Goal: Information Seeking & Learning: Find specific fact

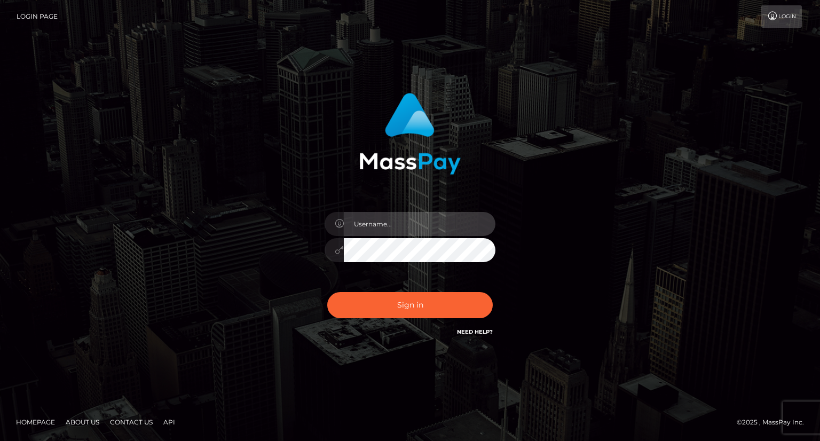
type input "carolina"
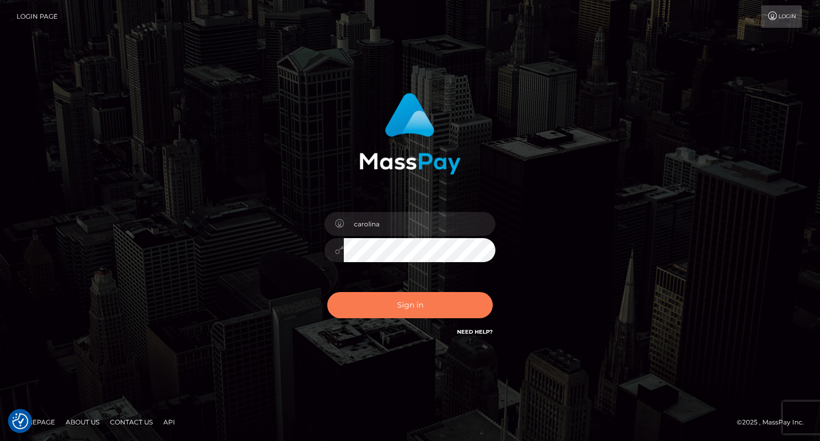
drag, startPoint x: 423, startPoint y: 314, endPoint x: 429, endPoint y: 308, distance: 9.1
click at [423, 314] on button "Sign in" at bounding box center [410, 305] width 166 height 26
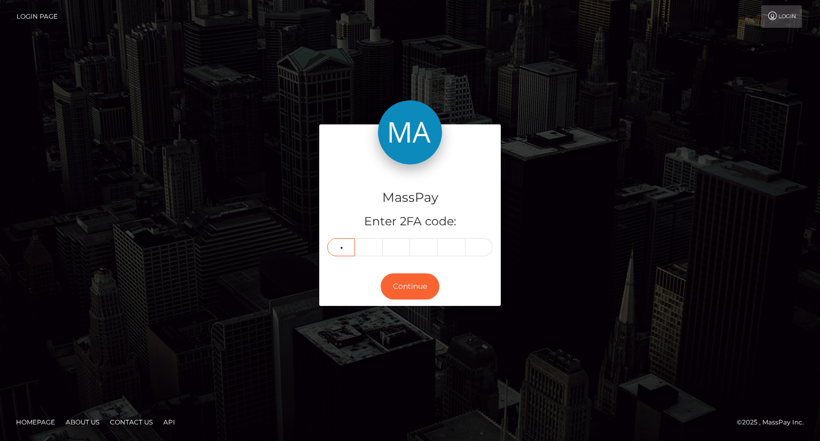
type input "7"
type input "6"
type input "7"
type input "2"
type input "8"
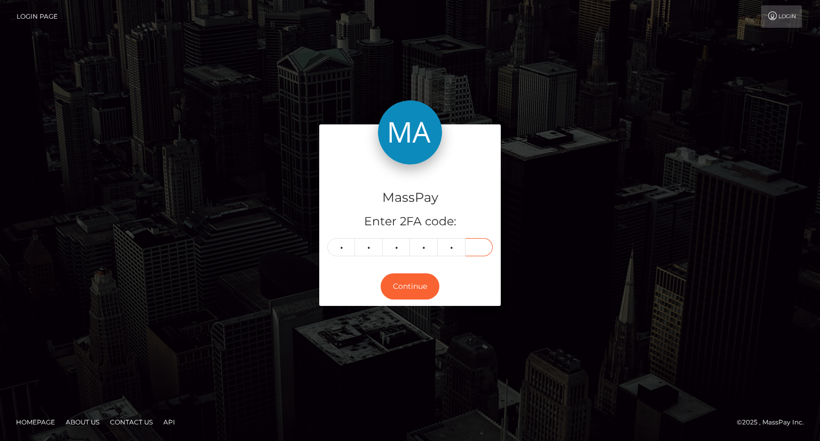
type input "5"
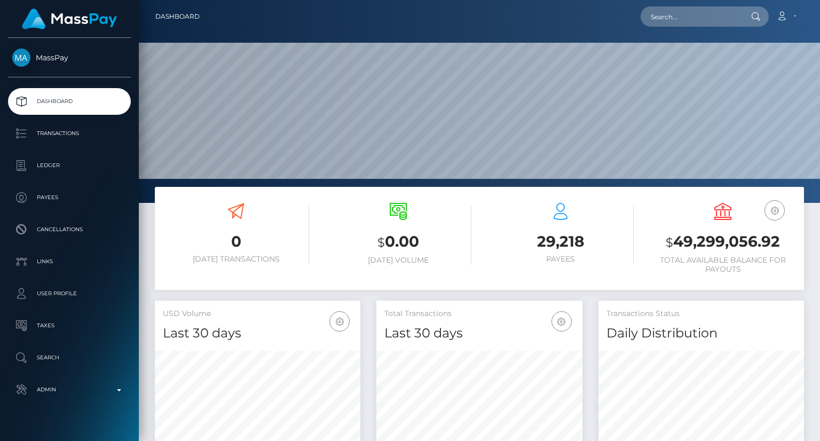
scroll to position [189, 205]
click at [674, 26] on input "text" at bounding box center [691, 16] width 100 height 20
paste input "pout_MgiiFOZJr34kQ"
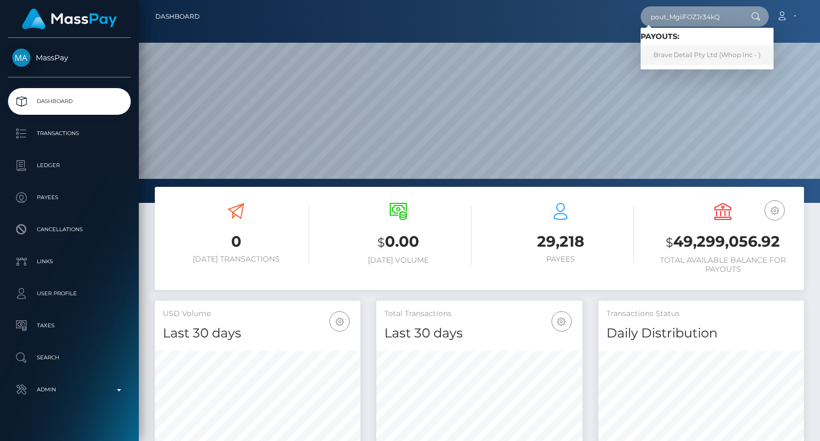
type input "pout_MgiiFOZJr34kQ"
click at [699, 57] on link "Brave Detail Pty Ltd (Whop Inc - )" at bounding box center [707, 55] width 133 height 20
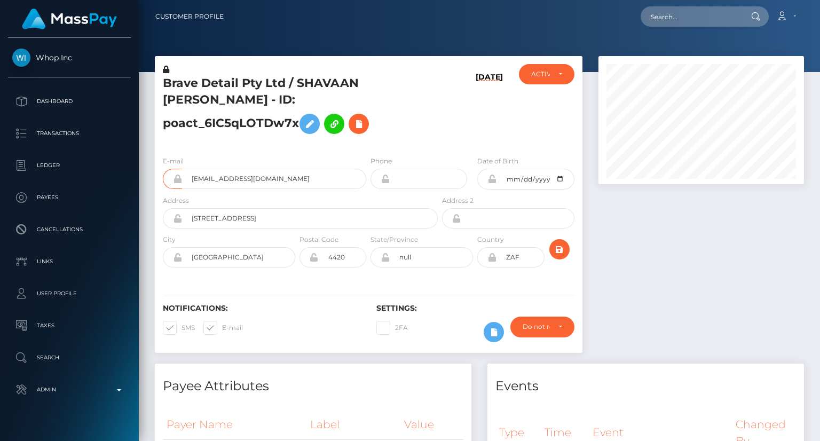
click at [266, 182] on input "[EMAIL_ADDRESS][DOMAIN_NAME]" at bounding box center [274, 179] width 184 height 20
click at [266, 182] on input "shavaan@mainstreammediaco.com" at bounding box center [274, 179] width 184 height 20
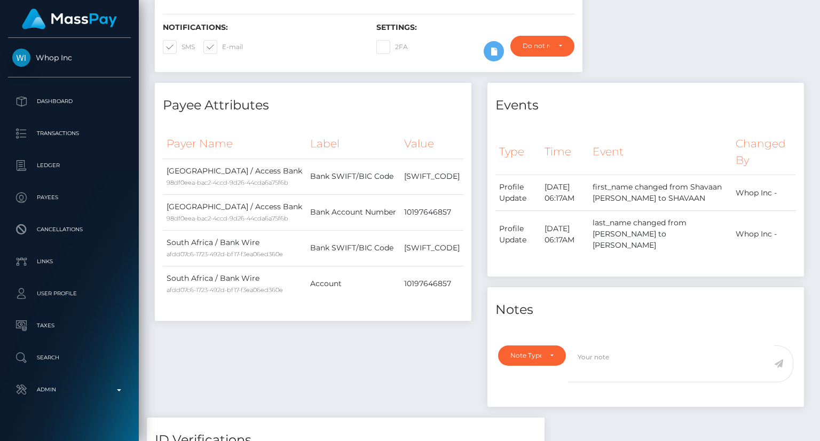
scroll to position [0, 0]
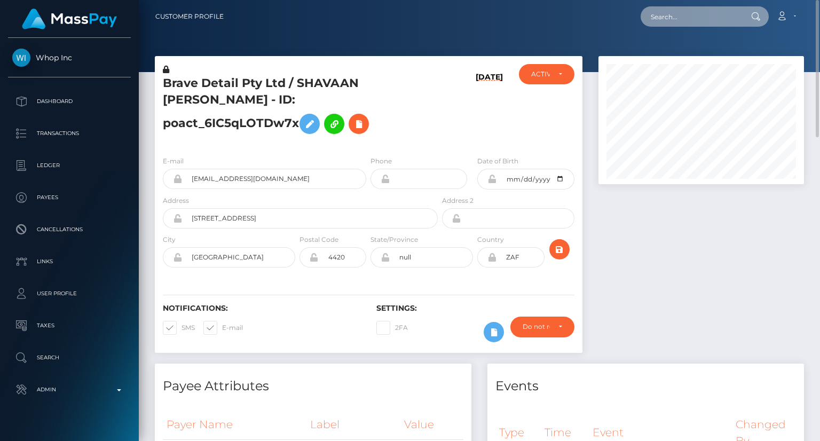
click at [699, 9] on input "text" at bounding box center [691, 16] width 100 height 20
paste input "poact_R9NRvIABMpro"
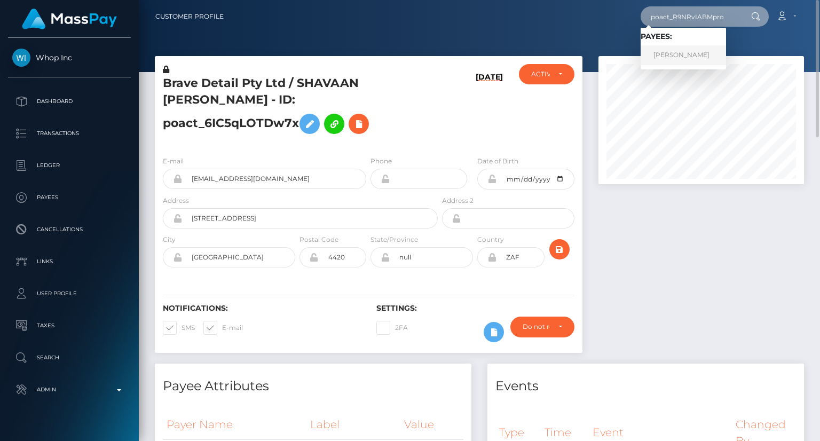
type input "poact_R9NRvIABMpro"
click at [705, 55] on link "Jayden Bioh" at bounding box center [683, 55] width 85 height 20
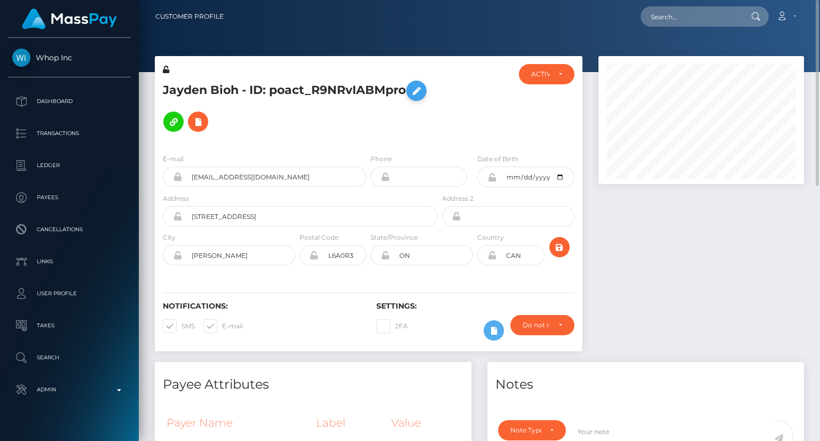
click at [417, 92] on icon at bounding box center [416, 90] width 13 height 13
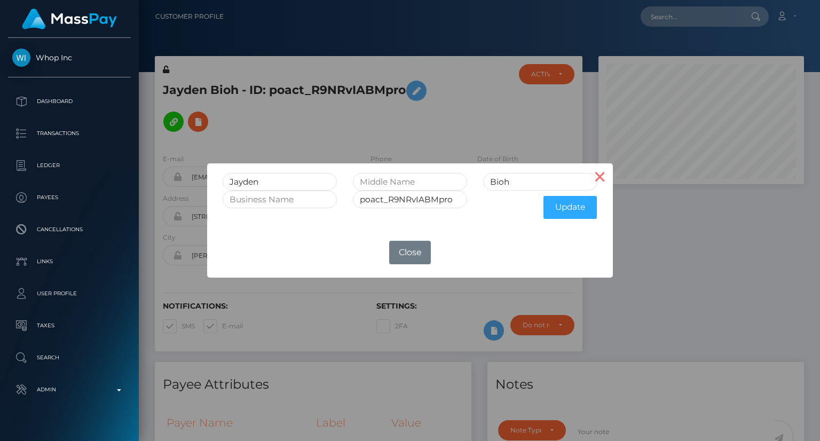
click at [599, 177] on button "×" at bounding box center [600, 176] width 26 height 26
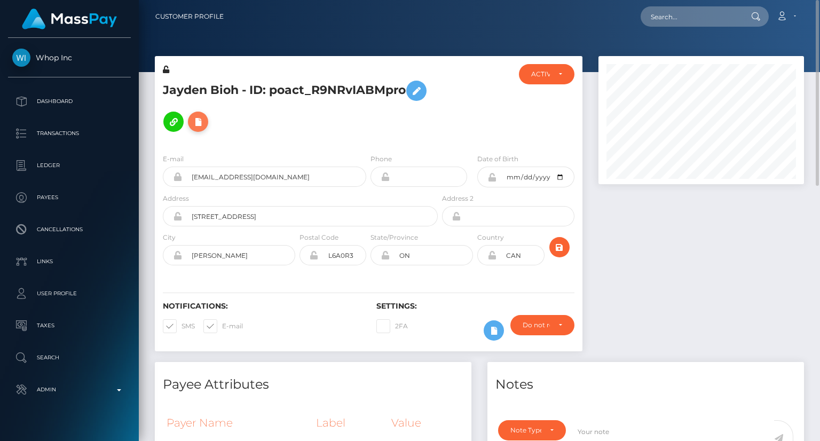
click at [198, 129] on button at bounding box center [198, 122] width 20 height 20
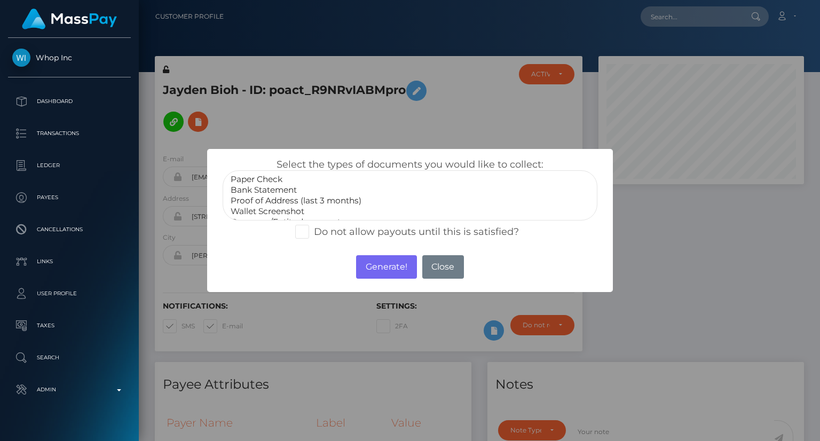
scroll to position [32, 0]
select select "Government issued ID"
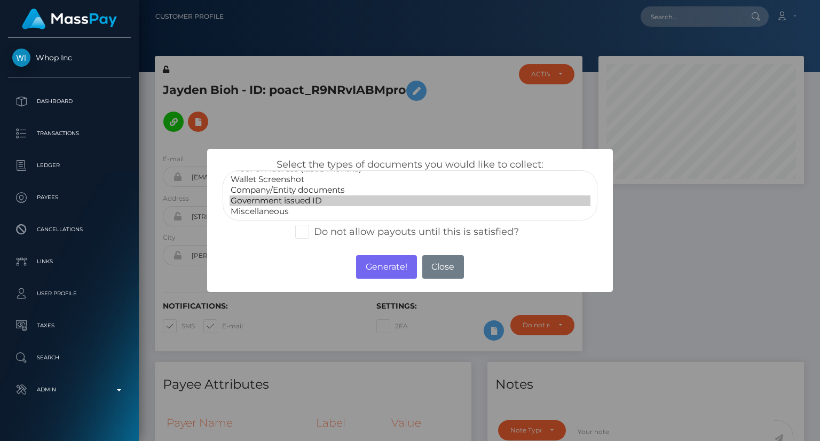
click at [297, 199] on option "Government issued ID" at bounding box center [410, 200] width 361 height 11
click at [385, 270] on button "Generate!" at bounding box center [386, 266] width 60 height 23
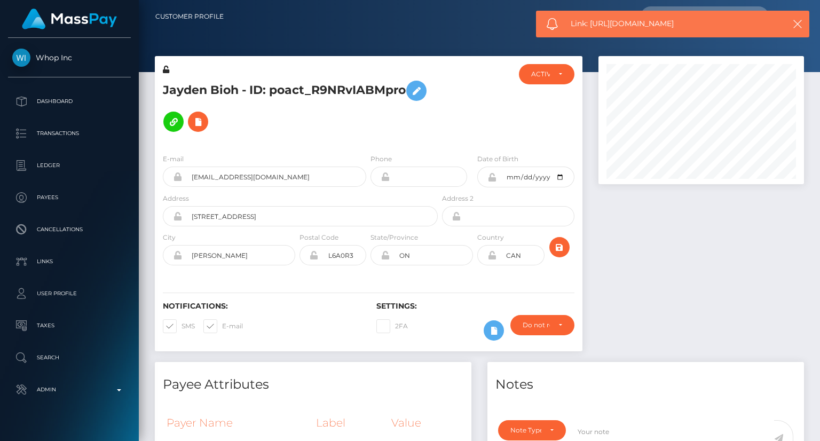
click at [641, 24] on span "Link: https://l.maspay.io/FlUu0" at bounding box center [672, 23] width 203 height 11
copy span "Link: https://l.maspay.io/FlUu0"
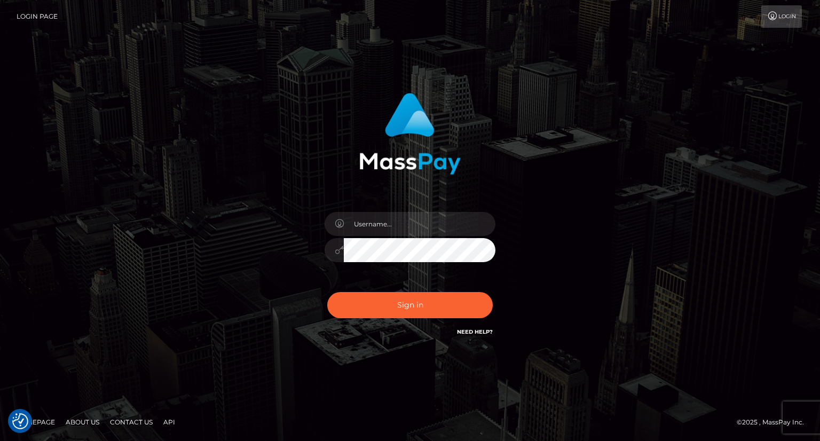
type input "carolina"
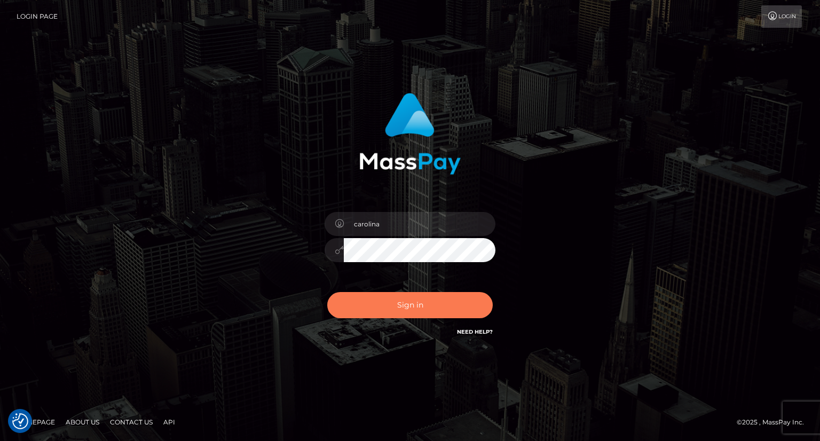
click at [412, 308] on button "Sign in" at bounding box center [410, 305] width 166 height 26
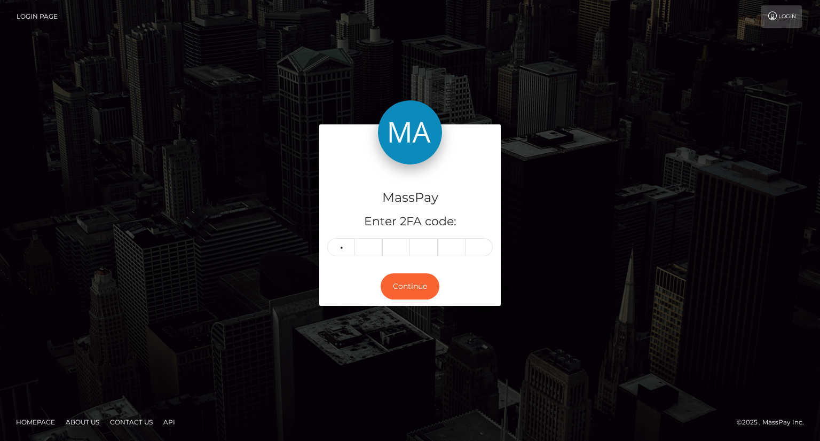
type input "1"
type input "7"
type input "6"
type input "5"
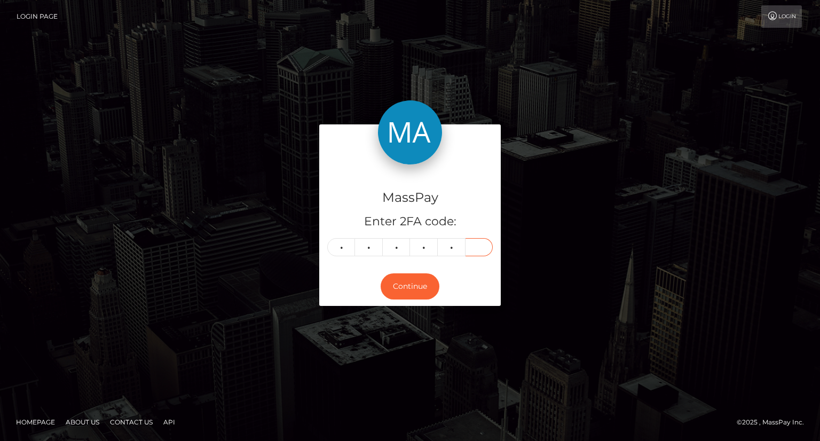
type input "5"
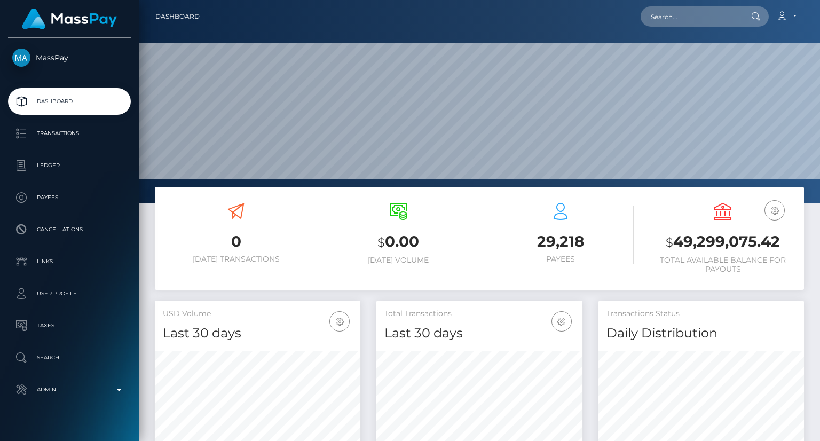
scroll to position [189, 205]
click at [678, 22] on input "text" at bounding box center [691, 16] width 100 height 20
paste input "poact_StLD4UEvdoVS"
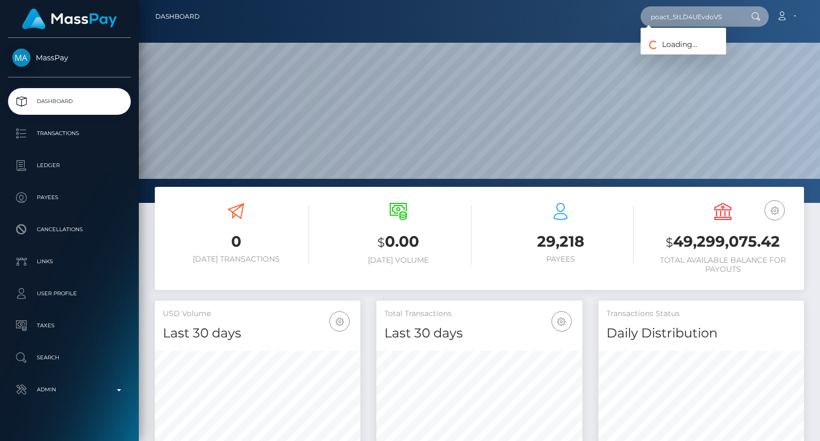
type input "poact_StLD4UEvdoVS"
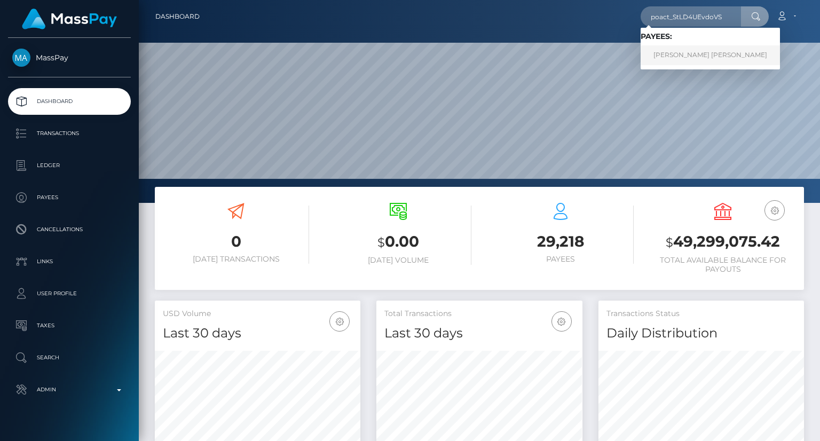
click at [690, 59] on link "LUIS FERNANDO GONZALEZ" at bounding box center [710, 55] width 139 height 20
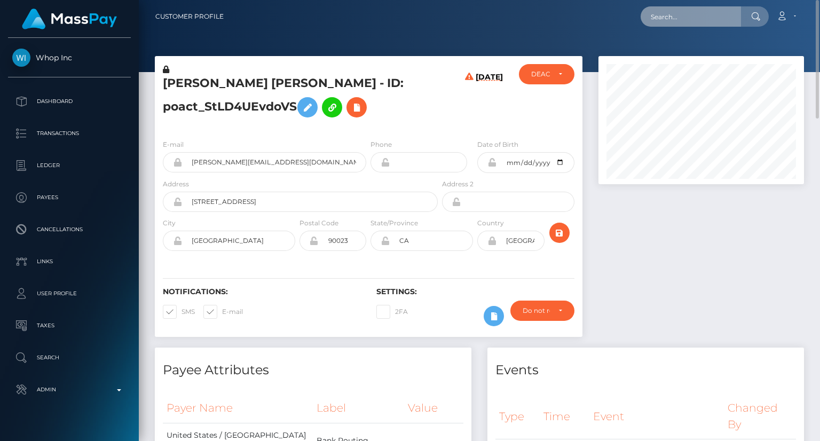
click at [703, 20] on input "text" at bounding box center [691, 16] width 100 height 20
paste input "68be00a523805090ff471a04"
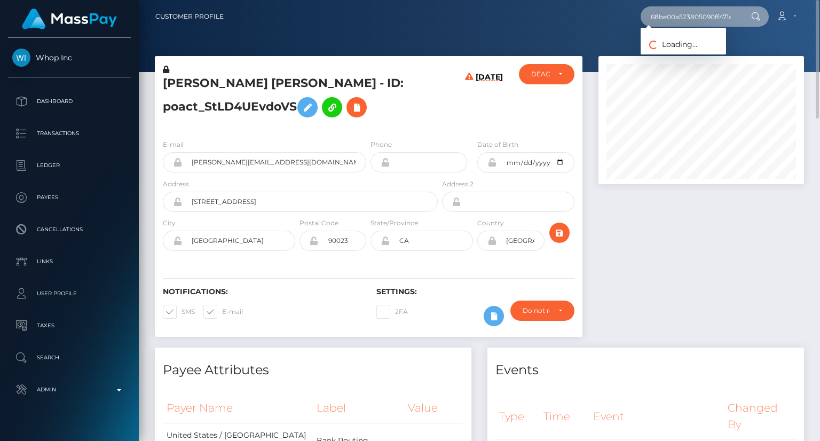
scroll to position [0, 11]
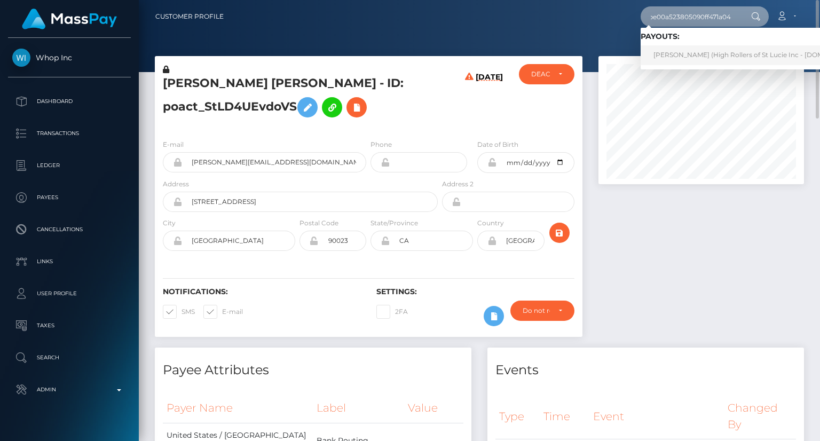
type input "68be00a523805090ff471a04"
click at [722, 54] on link "Chaen Loz (High Rollers of St Lucie Inc - Luckyrush.io)" at bounding box center [758, 55] width 235 height 20
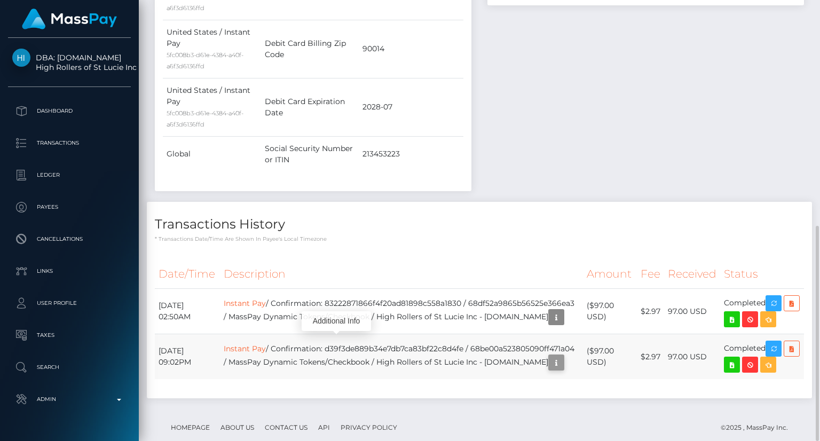
scroll to position [128, 205]
click at [550, 356] on icon "button" at bounding box center [556, 362] width 13 height 13
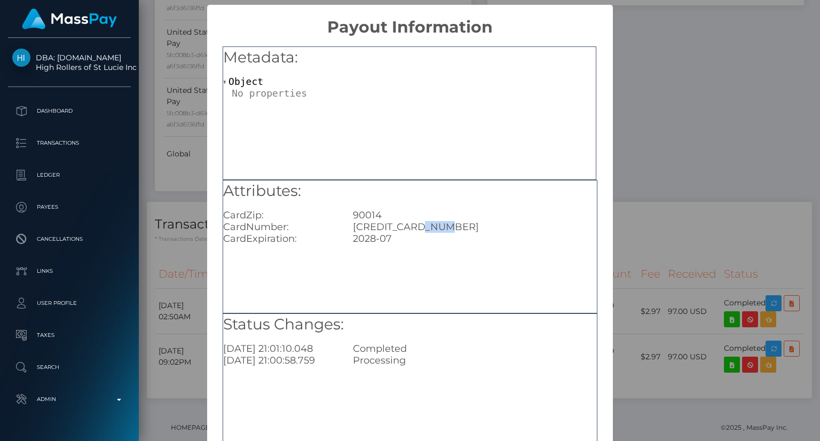
drag, startPoint x: 448, startPoint y: 228, endPoint x: 423, endPoint y: 229, distance: 25.6
click at [423, 229] on div "4232233048486343" at bounding box center [474, 227] width 259 height 12
copy div "6343"
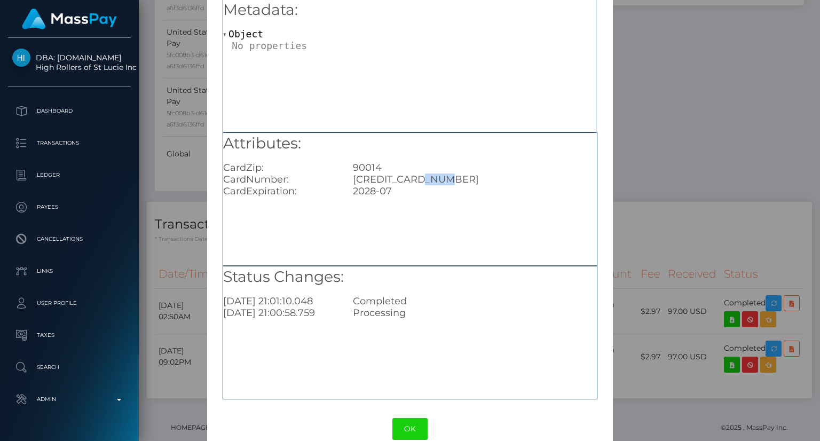
scroll to position [67, 0]
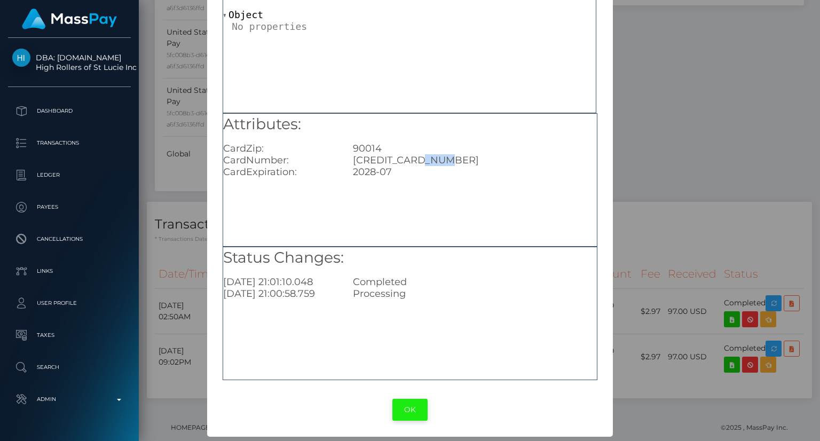
drag, startPoint x: 408, startPoint y: 411, endPoint x: 508, endPoint y: 295, distance: 152.6
click at [409, 411] on button "OK" at bounding box center [409, 410] width 35 height 22
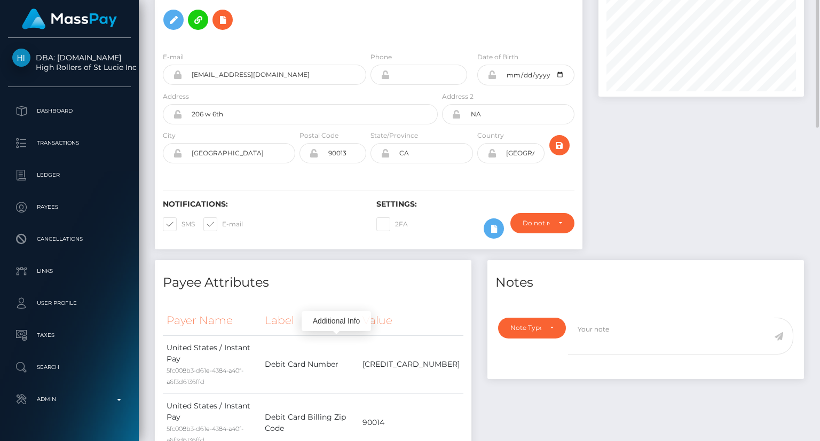
scroll to position [0, 0]
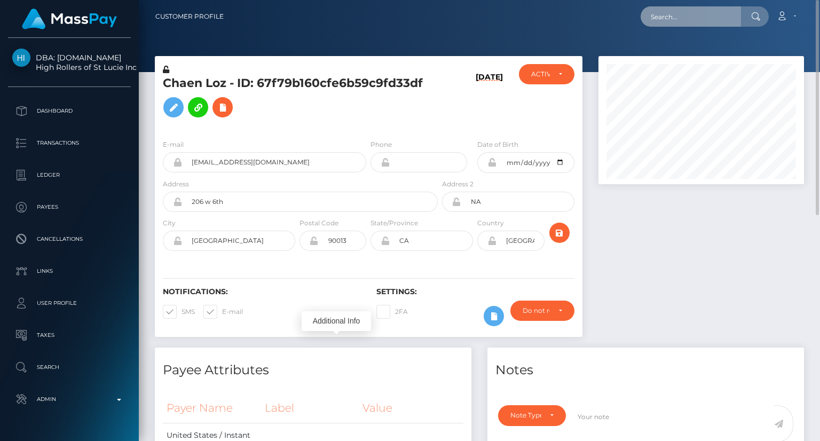
click at [686, 14] on input "text" at bounding box center [691, 16] width 100 height 20
paste input "poact_hhNiIRmZulSG"
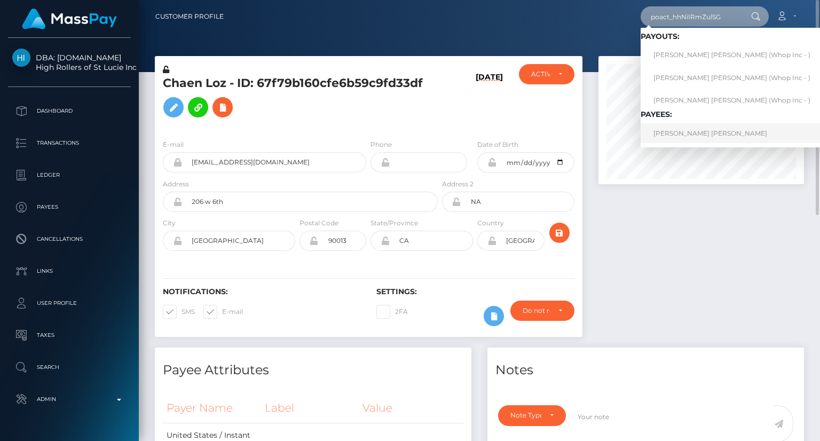
type input "poact_hhNiIRmZulSG"
click at [697, 127] on link "ERICK EMANOEL ANTUNES CASTRO" at bounding box center [732, 133] width 183 height 20
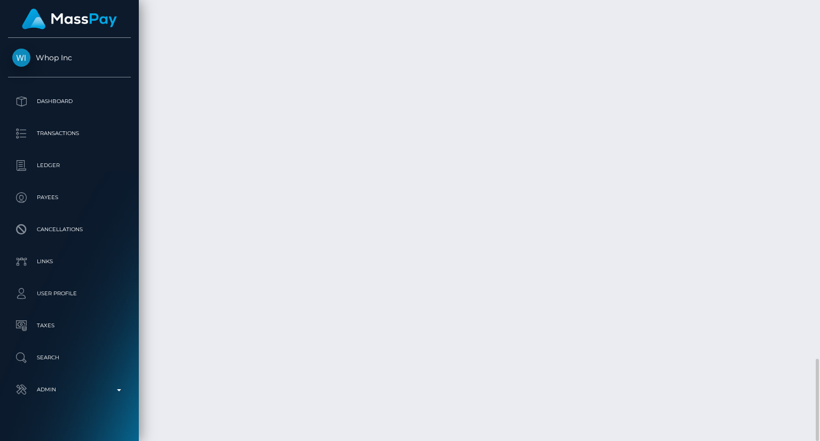
scroll to position [128, 205]
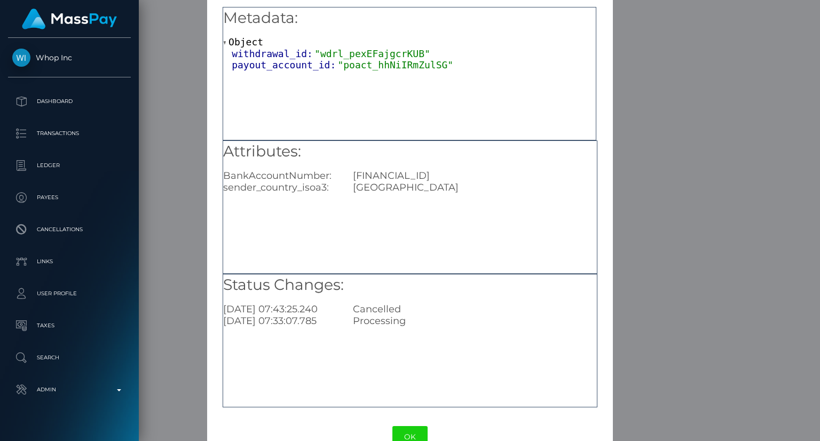
scroll to position [67, 0]
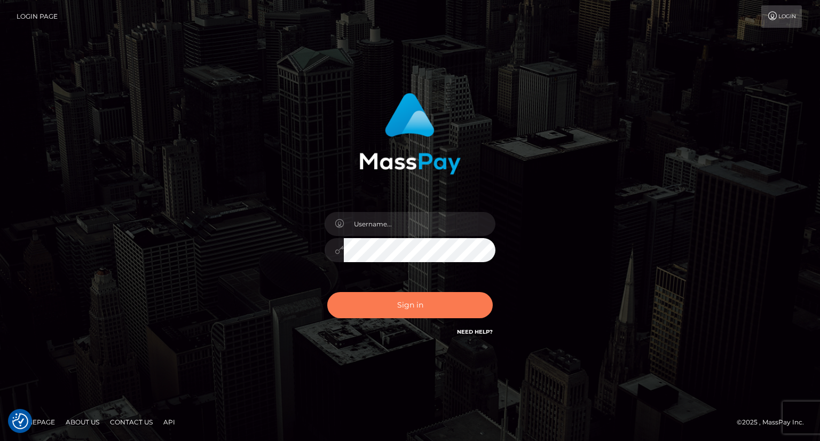
click at [399, 314] on button "Sign in" at bounding box center [410, 305] width 166 height 26
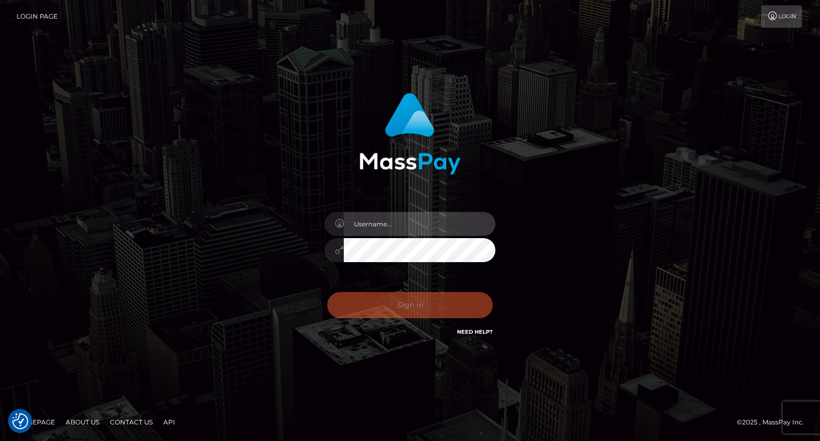
type input "carolina"
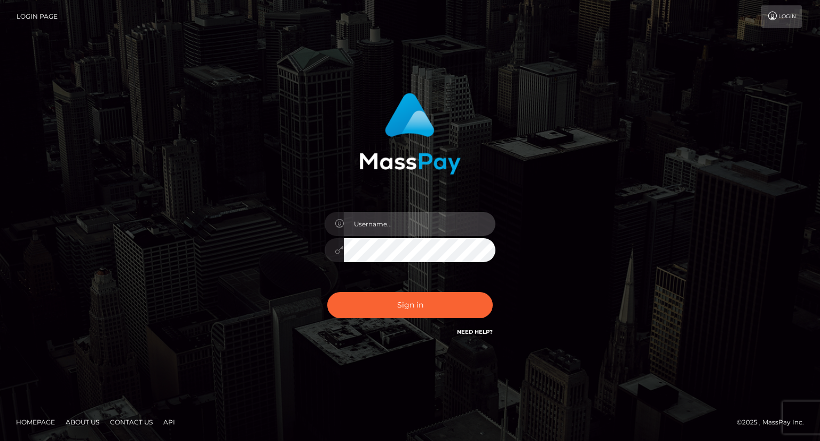
type input "carolina"
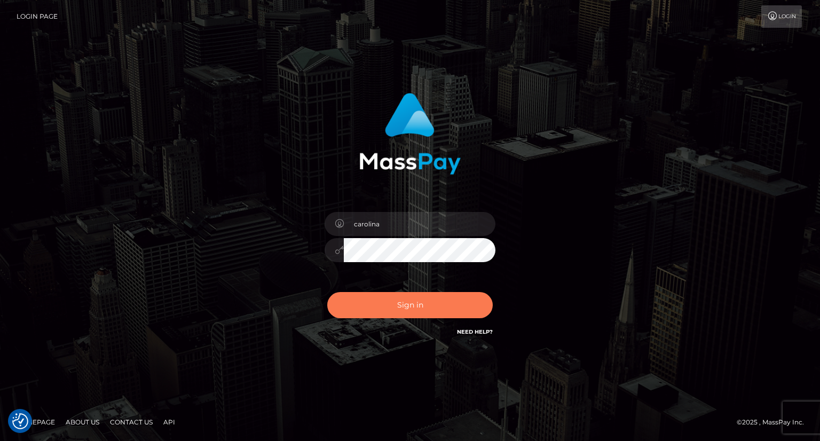
click at [421, 311] on button "Sign in" at bounding box center [410, 305] width 166 height 26
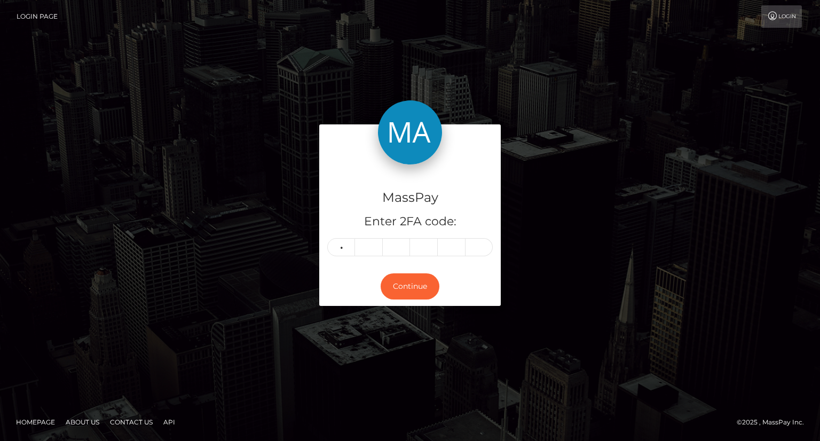
type input "5"
type input "1"
type input "3"
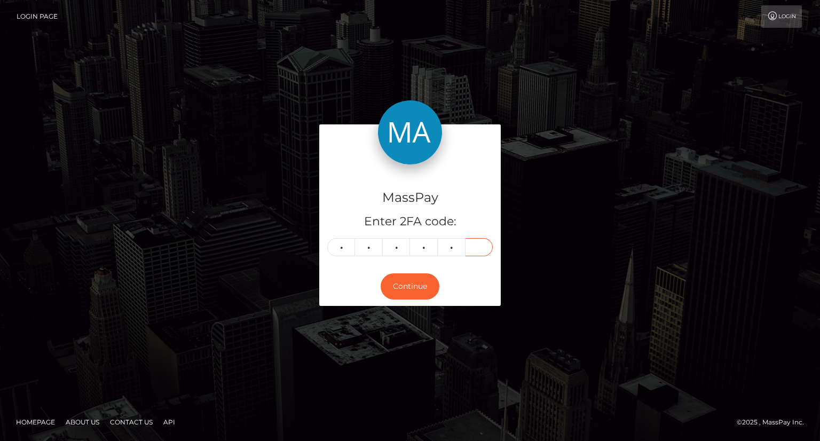
type input "6"
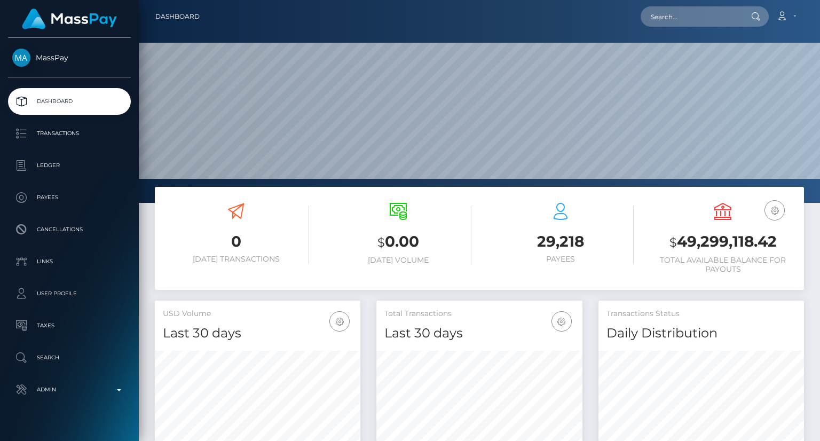
scroll to position [189, 205]
click at [711, 21] on input "text" at bounding box center [691, 16] width 100 height 20
paste input "MSPb7f6bd7be7251ae"
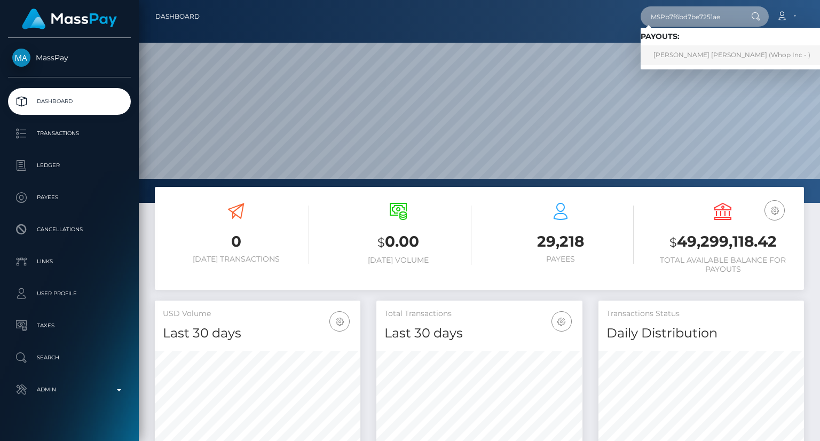
type input "MSPb7f6bd7be7251ae"
click at [707, 56] on link "[PERSON_NAME] [PERSON_NAME] (Whop Inc - )" at bounding box center [732, 55] width 183 height 20
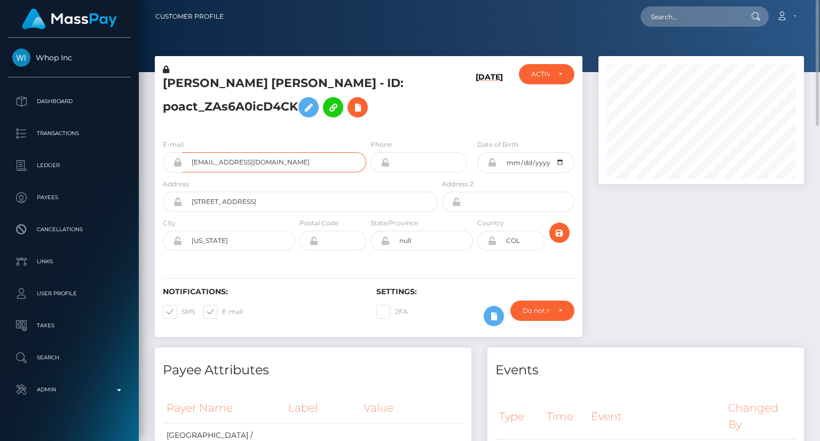
click at [243, 163] on input "[EMAIL_ADDRESS][DOMAIN_NAME]" at bounding box center [274, 162] width 184 height 20
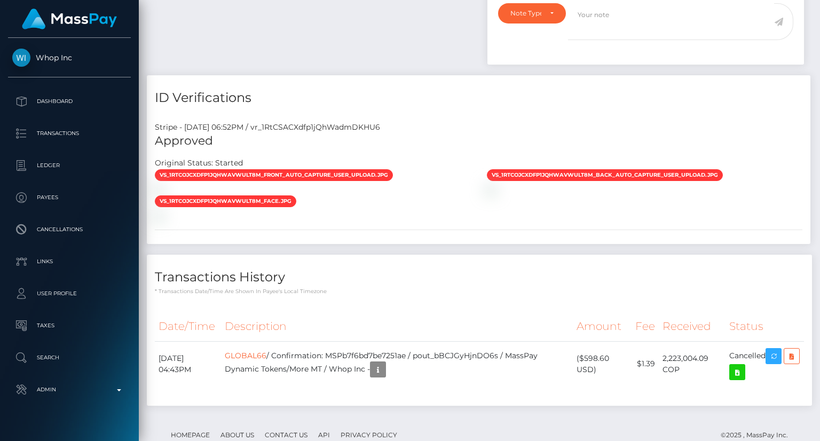
scroll to position [1100, 0]
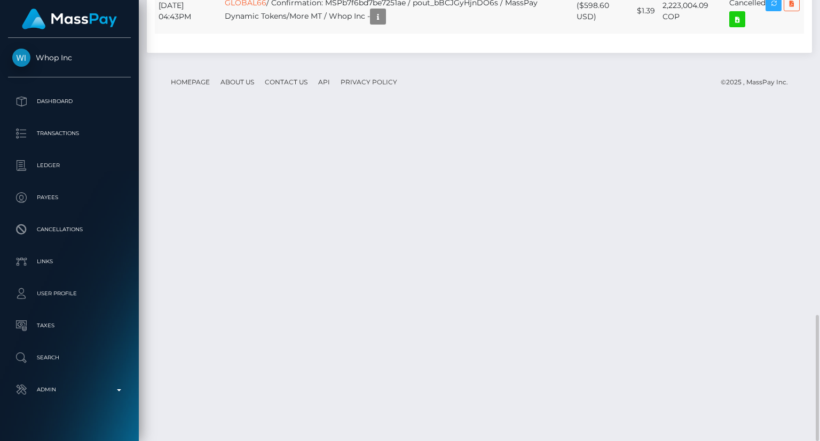
drag, startPoint x: 596, startPoint y: 340, endPoint x: 589, endPoint y: 329, distance: 12.3
click at [589, 34] on td "($598.60 USD)" at bounding box center [602, 10] width 59 height 45
copy td "98.60 USD"
click at [616, 34] on td "($598.60 USD)" at bounding box center [602, 10] width 59 height 45
drag, startPoint x: 583, startPoint y: 329, endPoint x: 595, endPoint y: 338, distance: 15.3
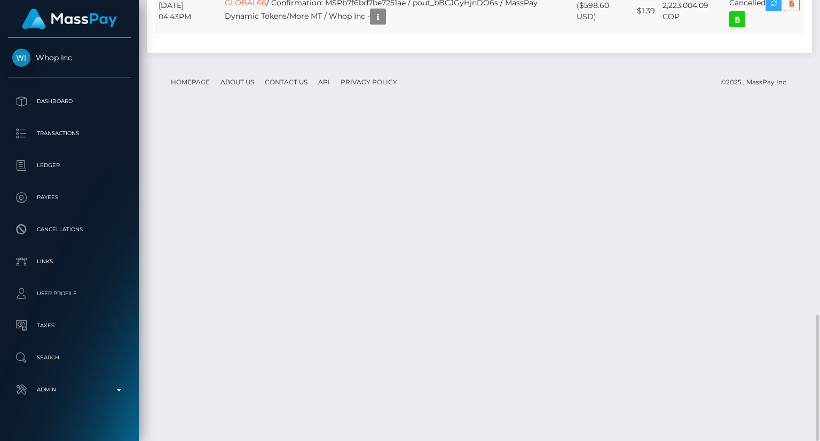
click at [595, 34] on td "($598.60 USD)" at bounding box center [602, 10] width 59 height 45
copy td "$598.60 USD"
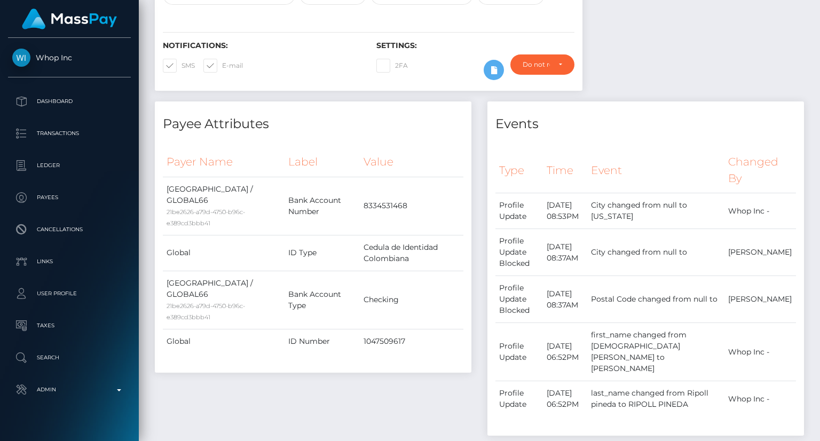
scroll to position [0, 0]
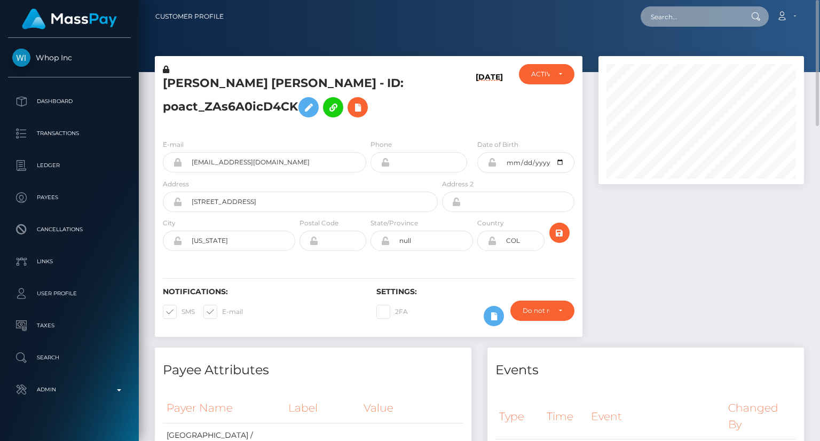
click at [695, 13] on input "text" at bounding box center [691, 16] width 100 height 20
paste input "MSP70e483cc263b5f4"
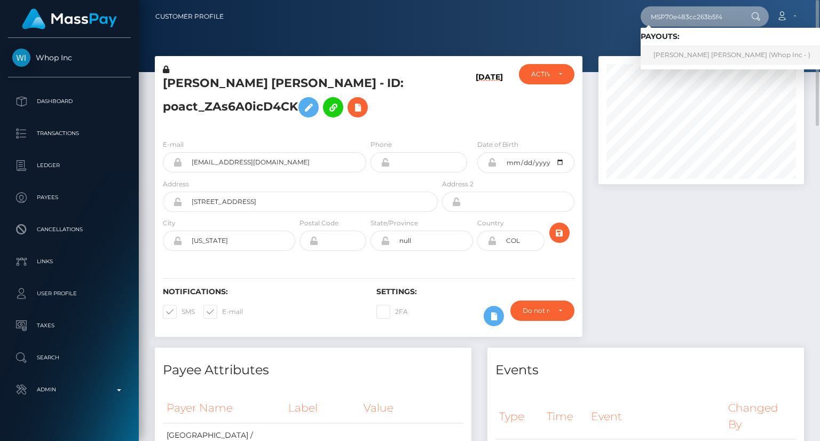
type input "MSP70e483cc263b5f4"
click at [662, 57] on link "[PERSON_NAME] [PERSON_NAME] (Whop Inc - )" at bounding box center [732, 55] width 183 height 20
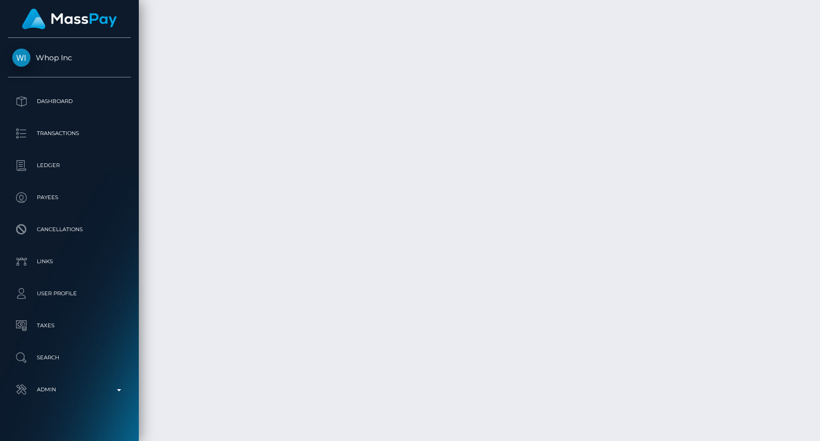
scroll to position [4592, 0]
drag, startPoint x: 590, startPoint y: 215, endPoint x: 574, endPoint y: 198, distance: 23.4
copy td "$126.88 USD"
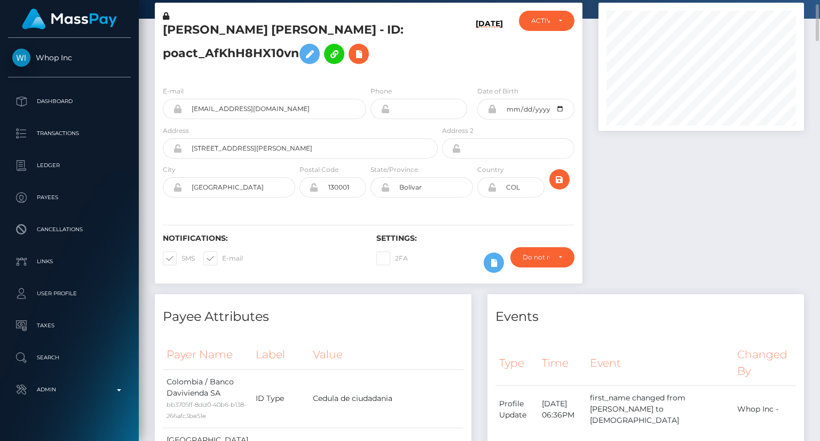
scroll to position [0, 0]
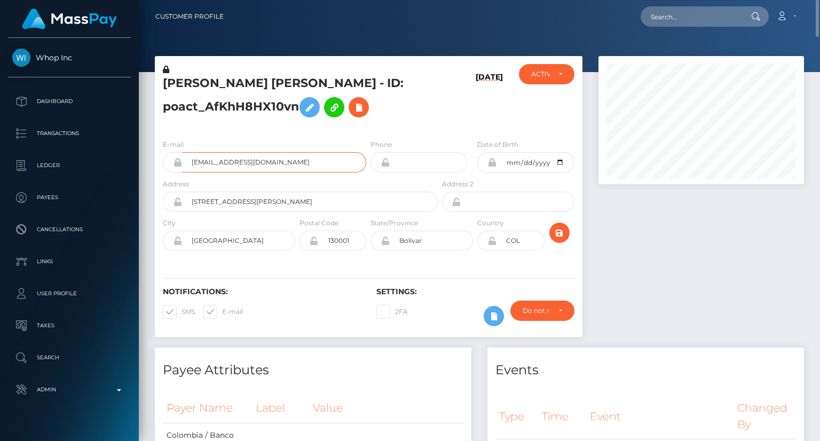
click at [250, 163] on input "jesuusripoll35+71e3cdba7c@gmail.com" at bounding box center [274, 162] width 184 height 20
click at [703, 14] on input "text" at bounding box center [691, 16] width 100 height 20
paste input "poact_snK5j1IgZtCj"
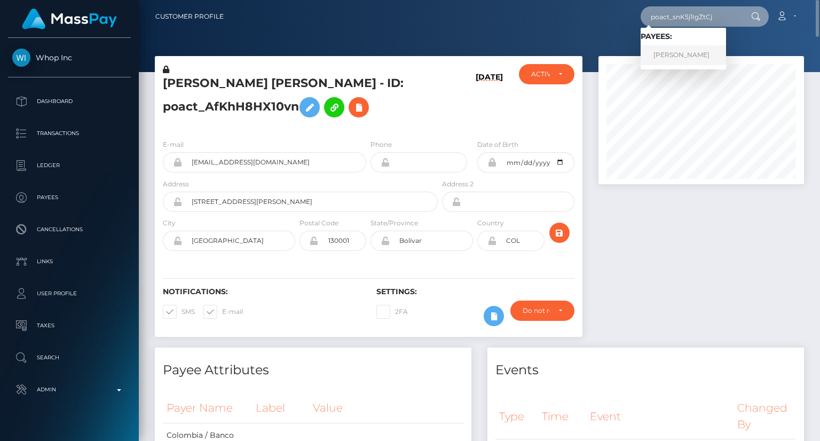
type input "poact_snK5j1IgZtCj"
click at [706, 65] on link "kalpana jain" at bounding box center [683, 55] width 85 height 20
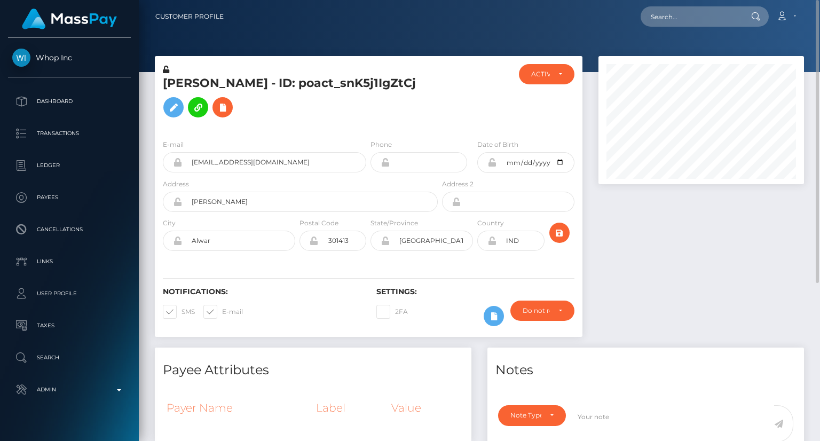
click at [267, 91] on h5 "[PERSON_NAME] - ID: poact_snK5j1IgZtCj" at bounding box center [297, 99] width 269 height 48
copy h5 "[PERSON_NAME] - ID: poact_snK5j1IgZtCj"
click at [710, 13] on input "text" at bounding box center [691, 16] width 100 height 20
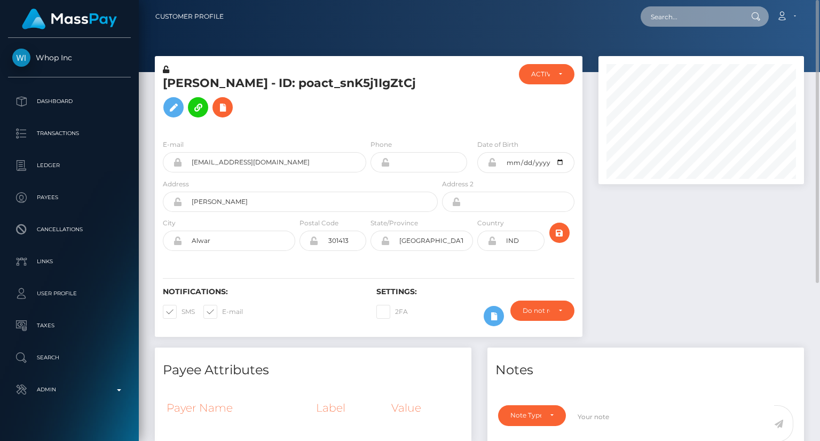
paste input "MSPb7f6bd7be7251ae"
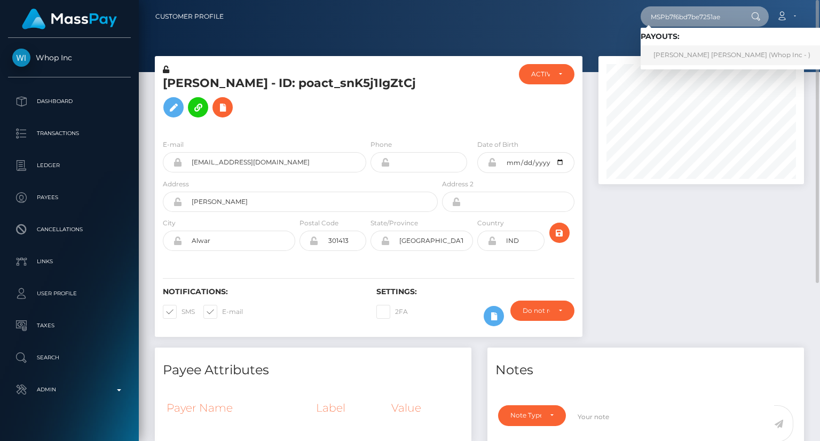
type input "MSPb7f6bd7be7251ae"
click at [692, 53] on link "[PERSON_NAME] [PERSON_NAME] (Whop Inc - )" at bounding box center [732, 55] width 183 height 20
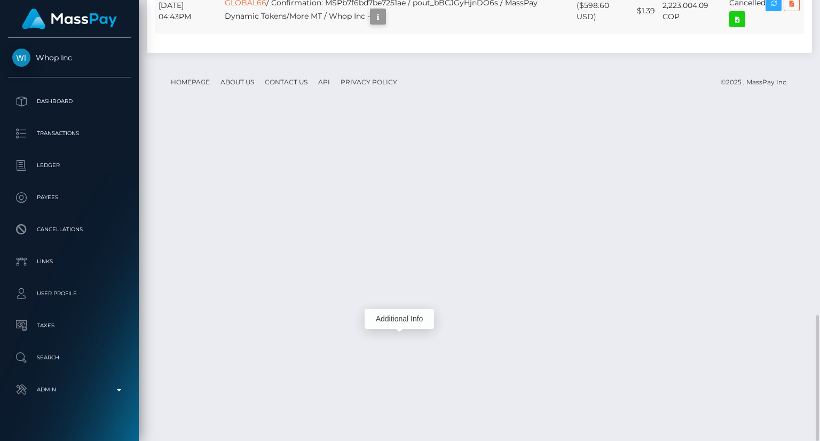
scroll to position [128, 205]
click at [384, 23] on icon "button" at bounding box center [378, 16] width 13 height 13
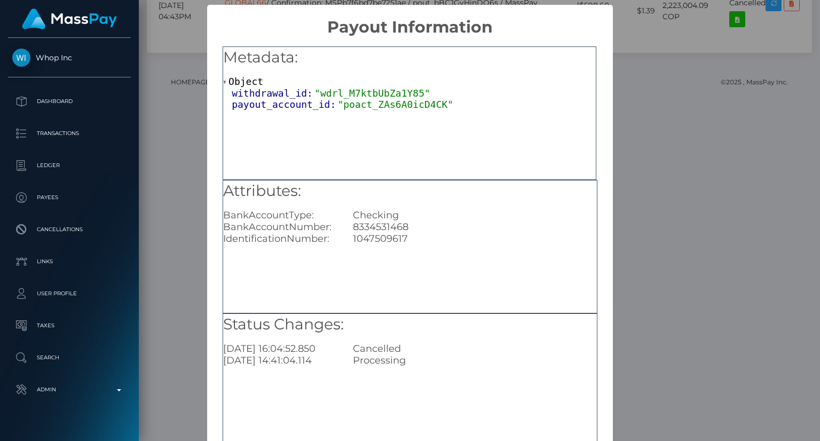
scroll to position [67, 0]
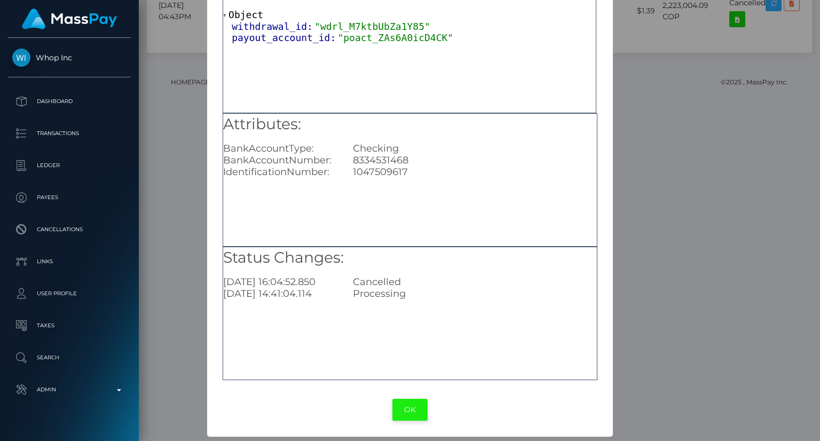
click at [406, 415] on button "OK" at bounding box center [409, 410] width 35 height 22
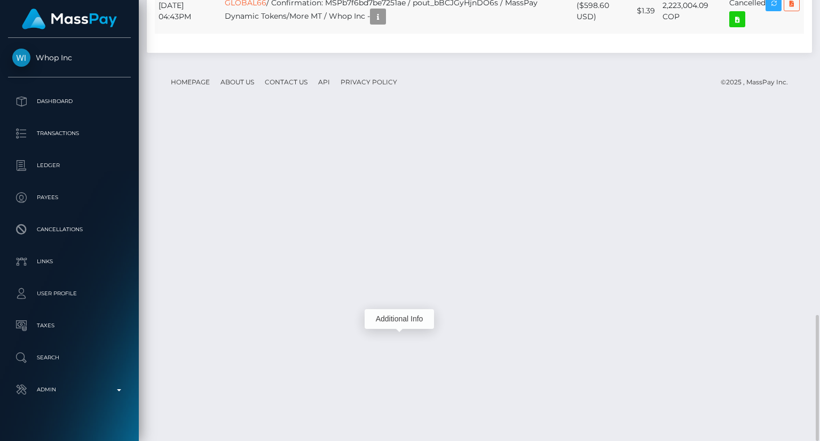
scroll to position [128, 205]
click at [587, 34] on td "($598.60 USD)" at bounding box center [602, 10] width 59 height 45
click at [589, 34] on td "($598.60 USD)" at bounding box center [602, 10] width 59 height 45
drag, startPoint x: 597, startPoint y: 342, endPoint x: 584, endPoint y: 327, distance: 20.0
click at [584, 34] on td "($598.60 USD)" at bounding box center [602, 10] width 59 height 45
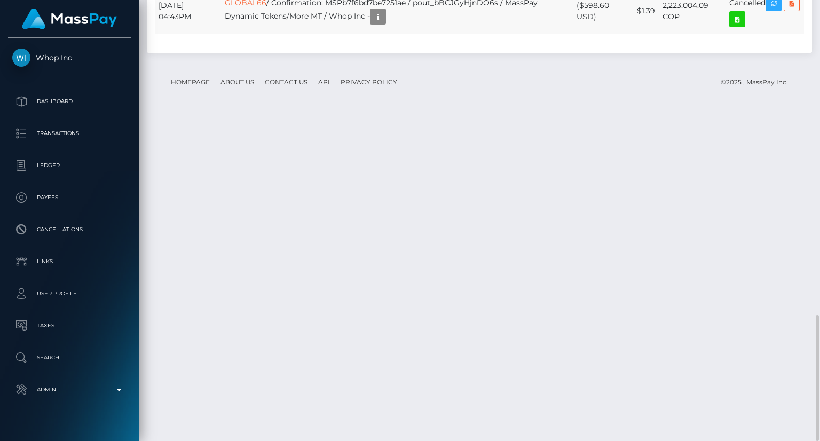
copy td "$598.60 USD"
click at [384, 23] on icon "button" at bounding box center [378, 16] width 13 height 13
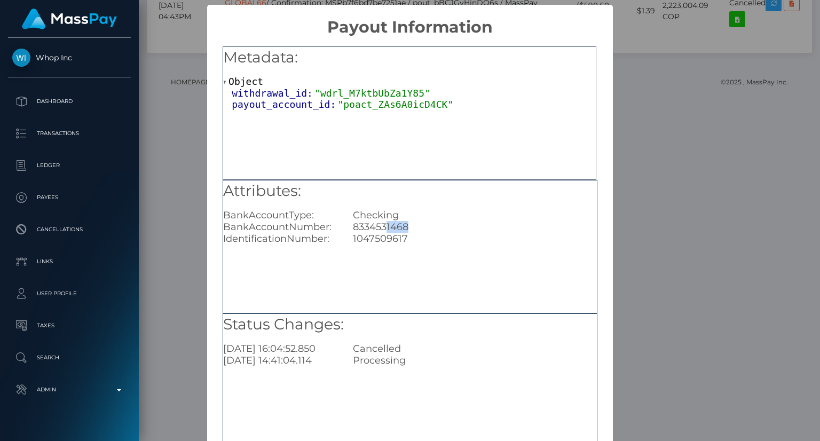
drag, startPoint x: 411, startPoint y: 225, endPoint x: 384, endPoint y: 225, distance: 26.7
click at [384, 225] on div "8334531468" at bounding box center [474, 227] width 259 height 12
copy div "1468"
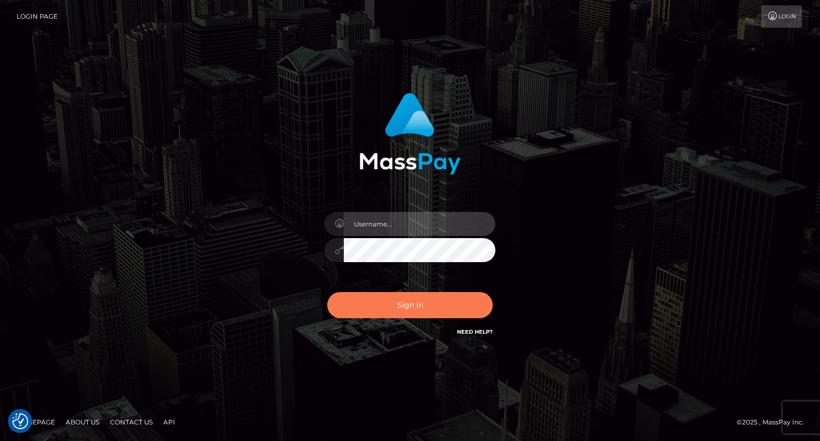
type input "carolina"
click at [401, 301] on button "Sign in" at bounding box center [410, 305] width 166 height 26
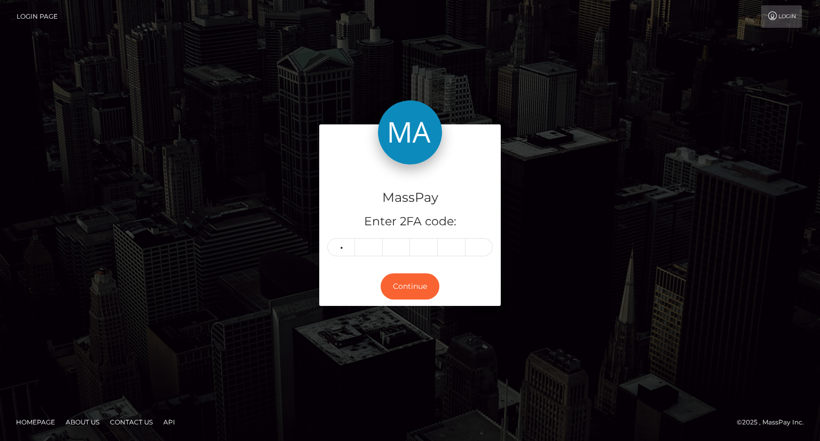
type input "5"
type input "6"
type input "1"
type input "8"
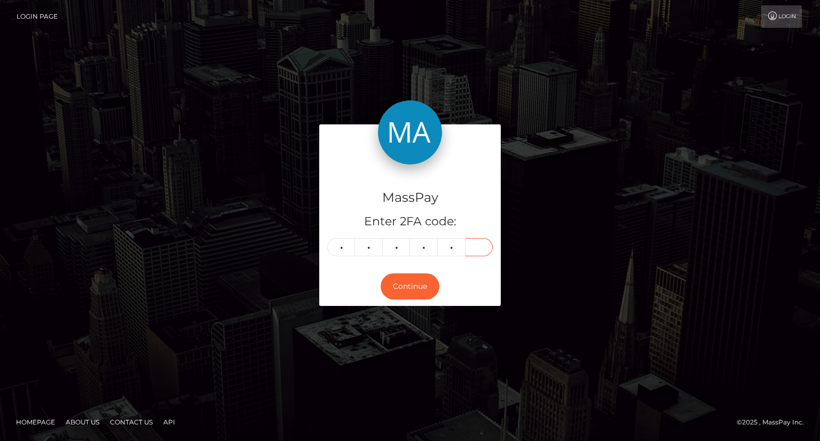
type input "9"
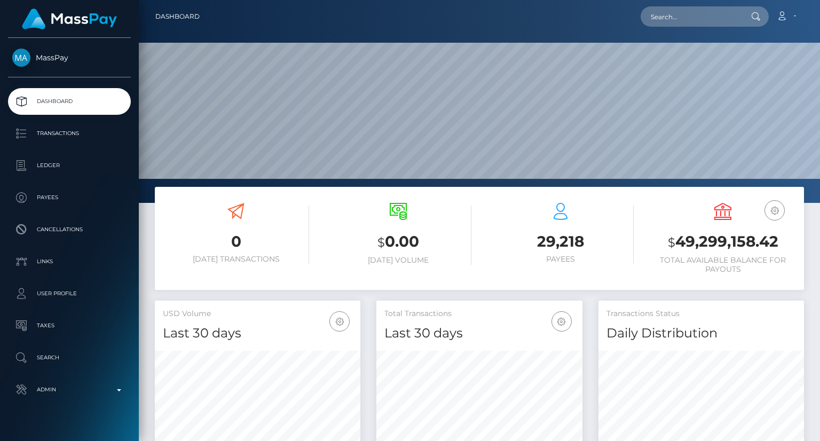
scroll to position [189, 205]
click at [679, 5] on div "Loading... Loading... Account Edit Profile Logout" at bounding box center [505, 16] width 595 height 22
paste input "MSP9baa7a067075d82"
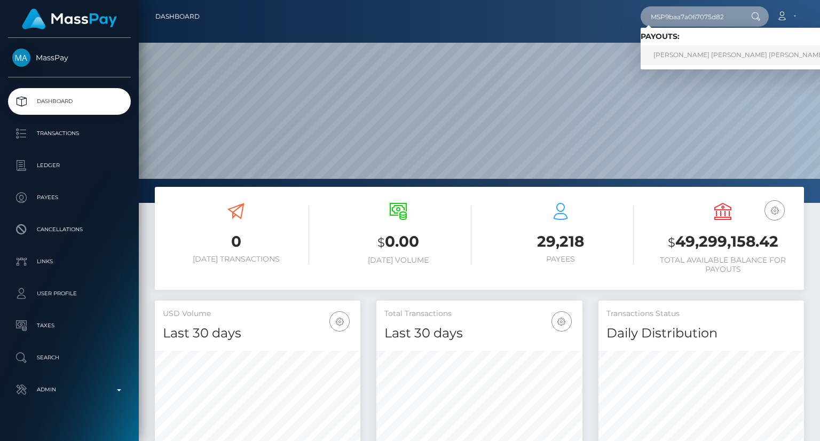
type input "MSP9baa7a067075d82"
click at [700, 59] on link "[PERSON_NAME] [PERSON_NAME] [PERSON_NAME] (Global Gifting Technologies Inc - [G…" at bounding box center [831, 55] width 380 height 20
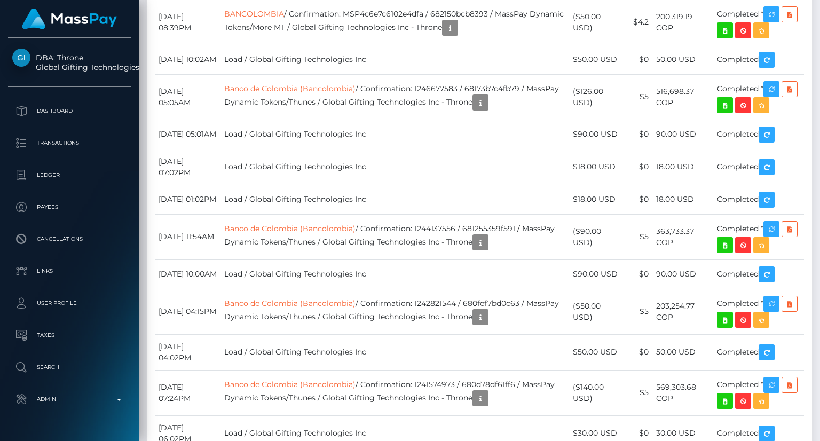
scroll to position [5246, 0]
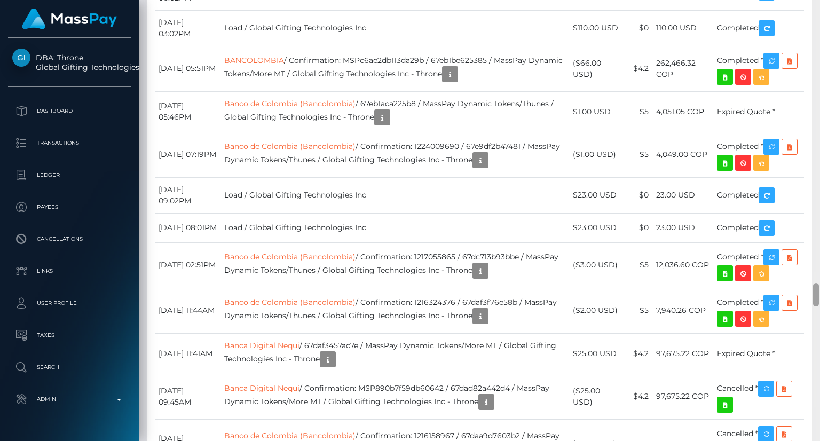
drag, startPoint x: 820, startPoint y: 271, endPoint x: 820, endPoint y: 57, distance: 213.6
click at [820, 57] on div at bounding box center [816, 220] width 8 height 441
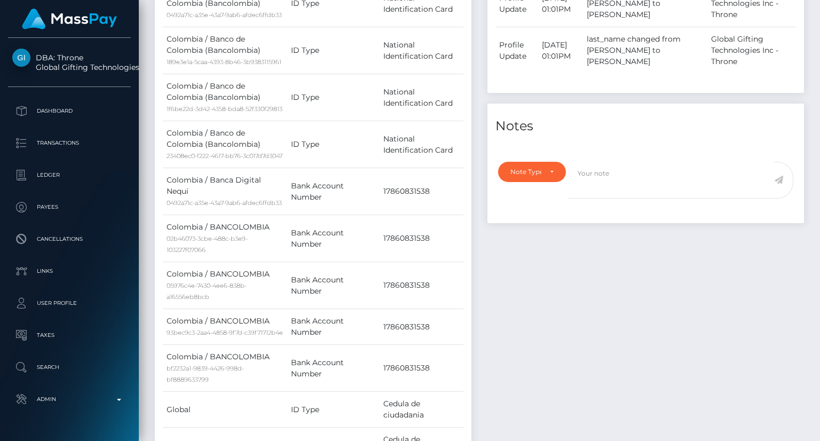
scroll to position [0, 0]
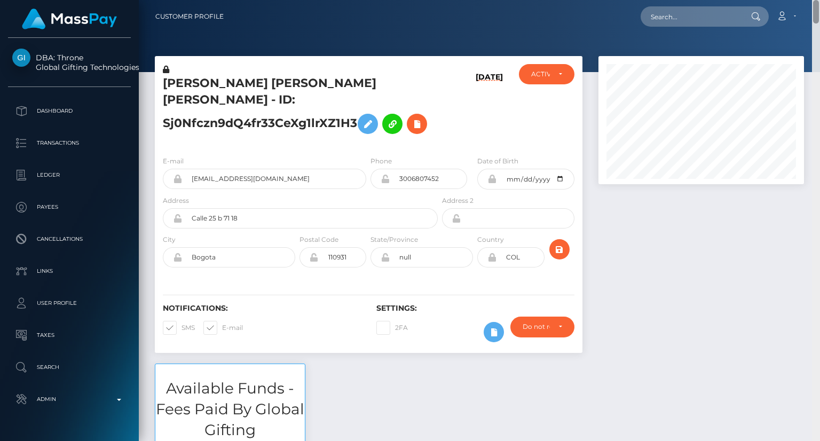
drag, startPoint x: 816, startPoint y: 293, endPoint x: 728, endPoint y: 2, distance: 304.4
click at [775, 0] on html "DBA: Throne Global Gifting Technologies Inc Dashboard Transactions Ledger Payee…" at bounding box center [410, 220] width 820 height 441
click at [699, 13] on input "text" at bounding box center [691, 16] width 100 height 20
paste input "MSP9baa7a067075d82"
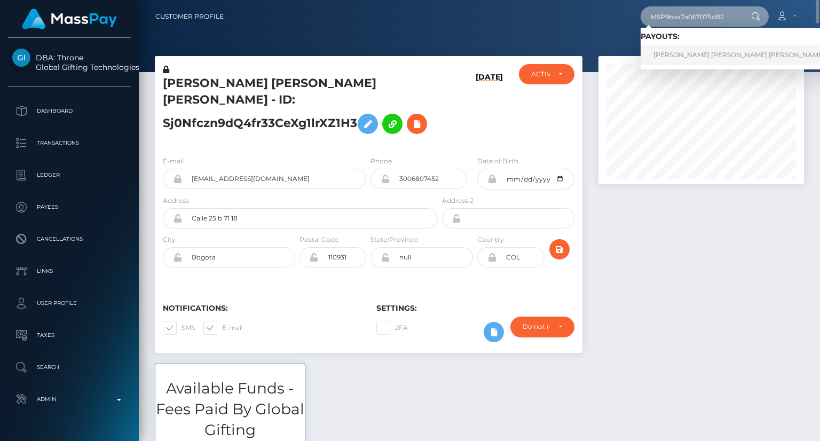
type input "MSP9baa7a067075d82"
click at [706, 54] on link "JULIAN ESTEBAN GALINDO VALLEJO (Global Gifting Technologies Inc - Throne)" at bounding box center [831, 55] width 380 height 20
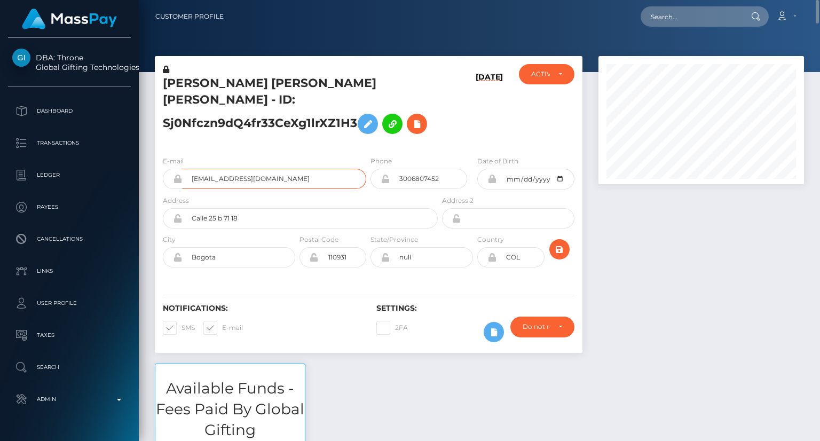
click at [256, 169] on input "[EMAIL_ADDRESS][DOMAIN_NAME]" at bounding box center [274, 179] width 184 height 20
drag, startPoint x: 161, startPoint y: 82, endPoint x: 206, endPoint y: 78, distance: 45.5
click at [206, 78] on div "[PERSON_NAME] [PERSON_NAME] [PERSON_NAME] - ID: Sj0Nfczn9dQ4fr33CeXg1lrXZ1H3" at bounding box center [297, 105] width 285 height 83
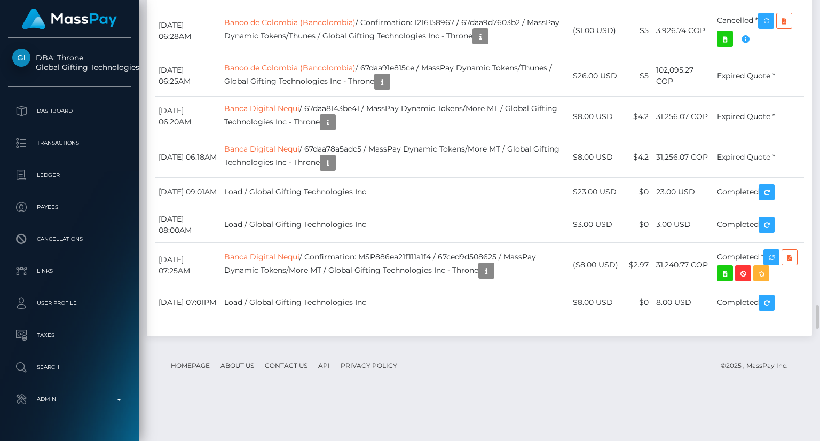
scroll to position [6033, 0]
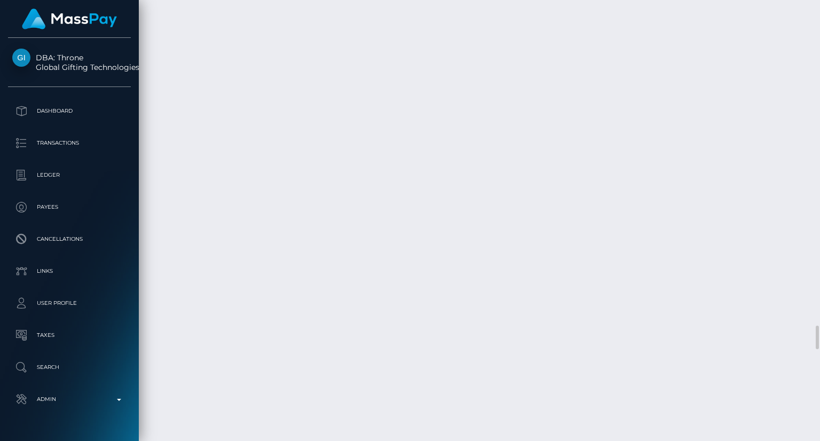
drag, startPoint x: 592, startPoint y: 178, endPoint x: 576, endPoint y: 168, distance: 18.7
copy td "($100.00 USD"
